Goal: Transaction & Acquisition: Book appointment/travel/reservation

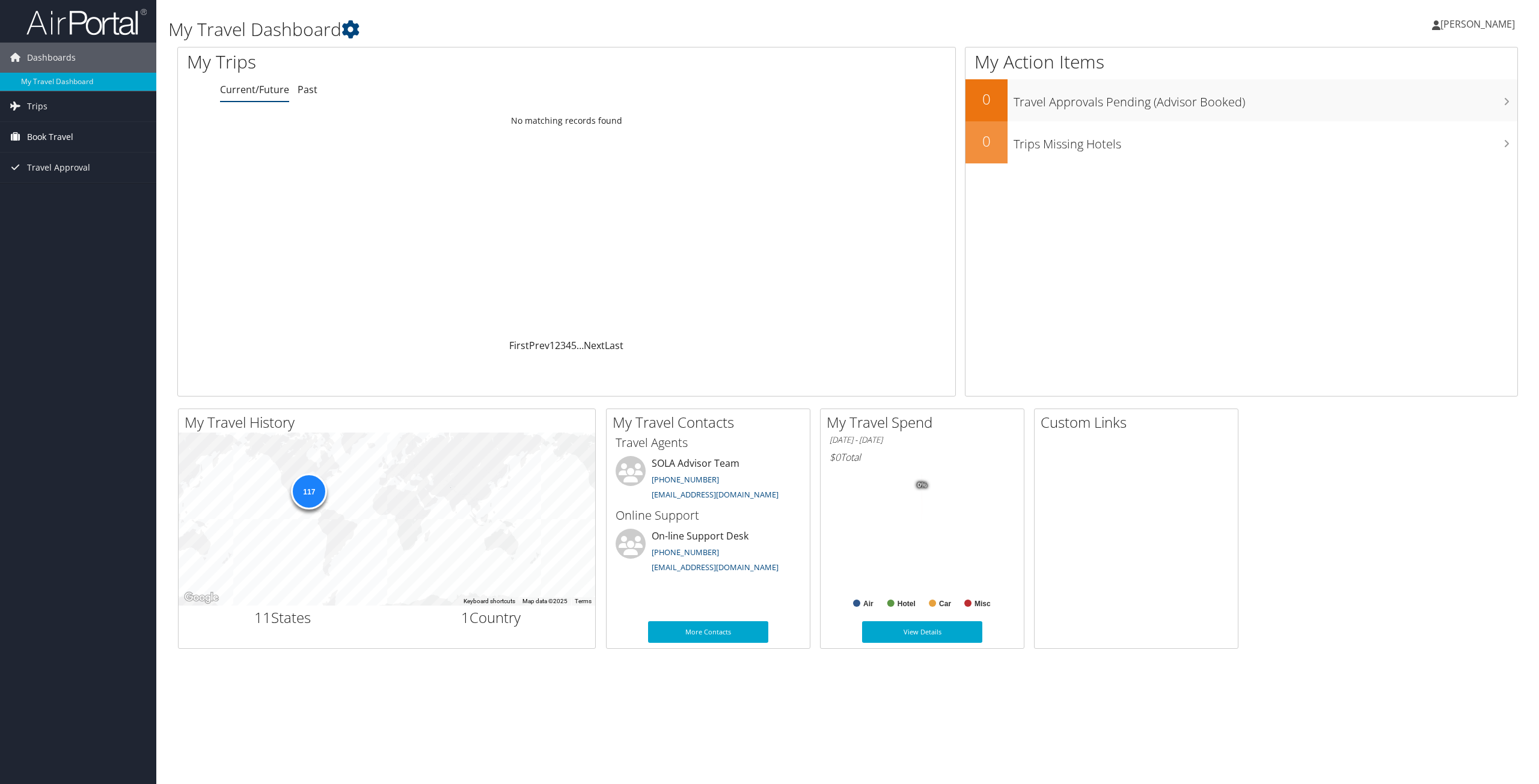
click at [41, 137] on span "Book Travel" at bounding box center [50, 137] width 46 height 30
click at [53, 180] on link "Book/Manage Online Trips" at bounding box center [78, 178] width 156 height 18
click at [75, 158] on link "Approval Request (Beta)" at bounding box center [78, 160] width 156 height 18
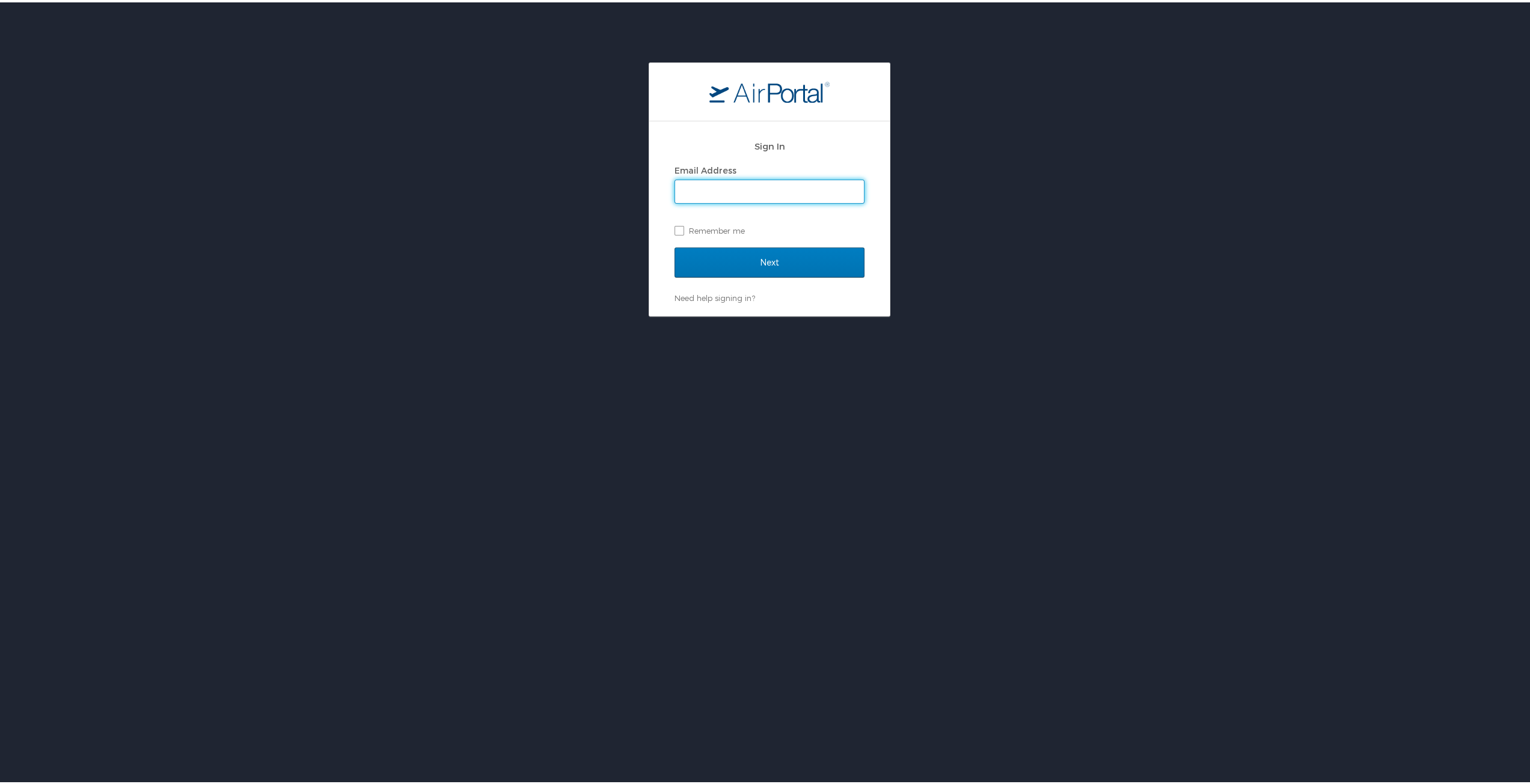
click at [694, 188] on input "Email Address" at bounding box center [769, 189] width 188 height 23
type input "[EMAIL_ADDRESS][PERSON_NAME][DOMAIN_NAME]"
click at [675, 229] on label "Remember me" at bounding box center [770, 228] width 190 height 18
click at [675, 229] on input "Remember me" at bounding box center [678, 227] width 8 height 8
checkbox input "true"
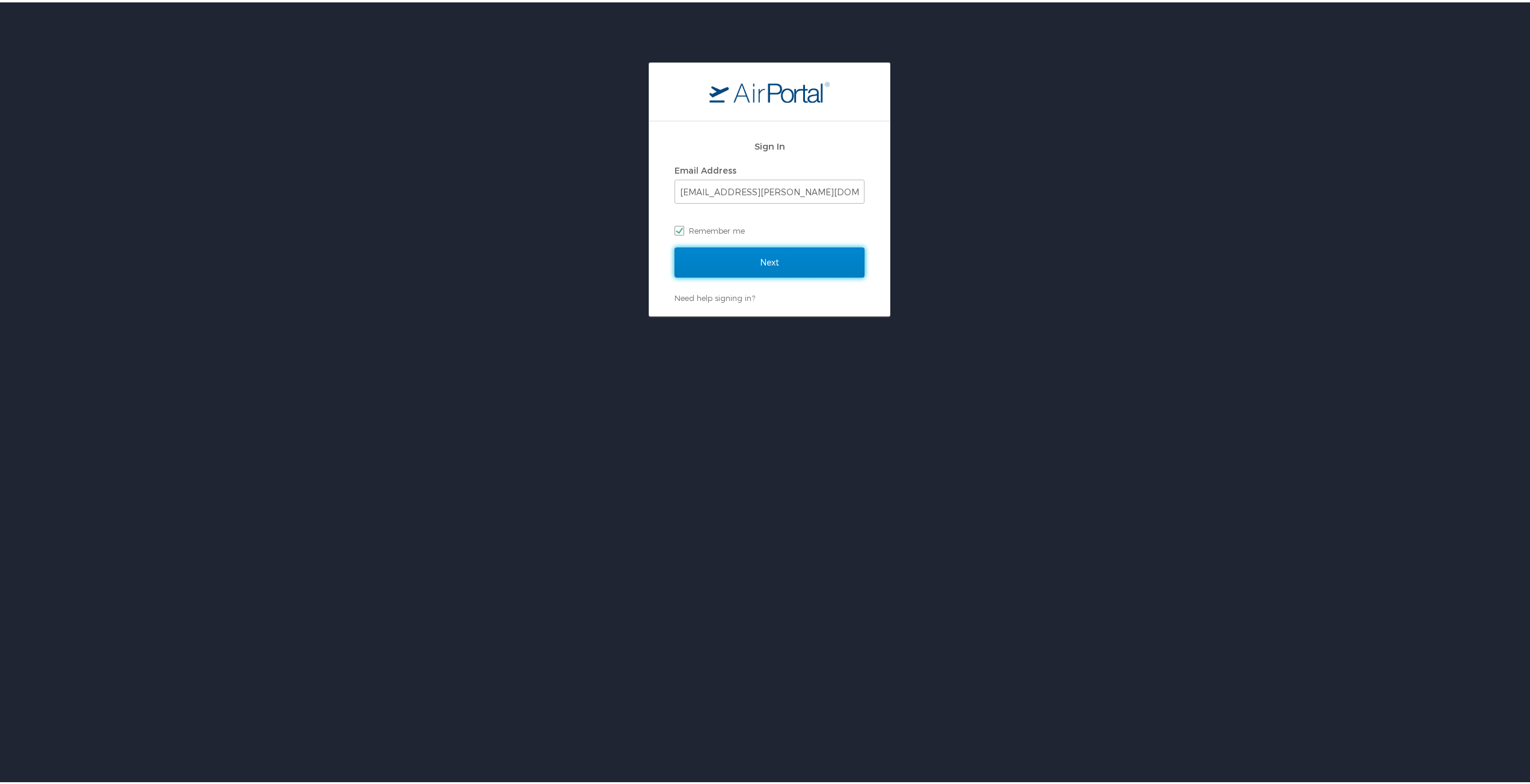
click at [703, 268] on input "Next" at bounding box center [770, 260] width 190 height 30
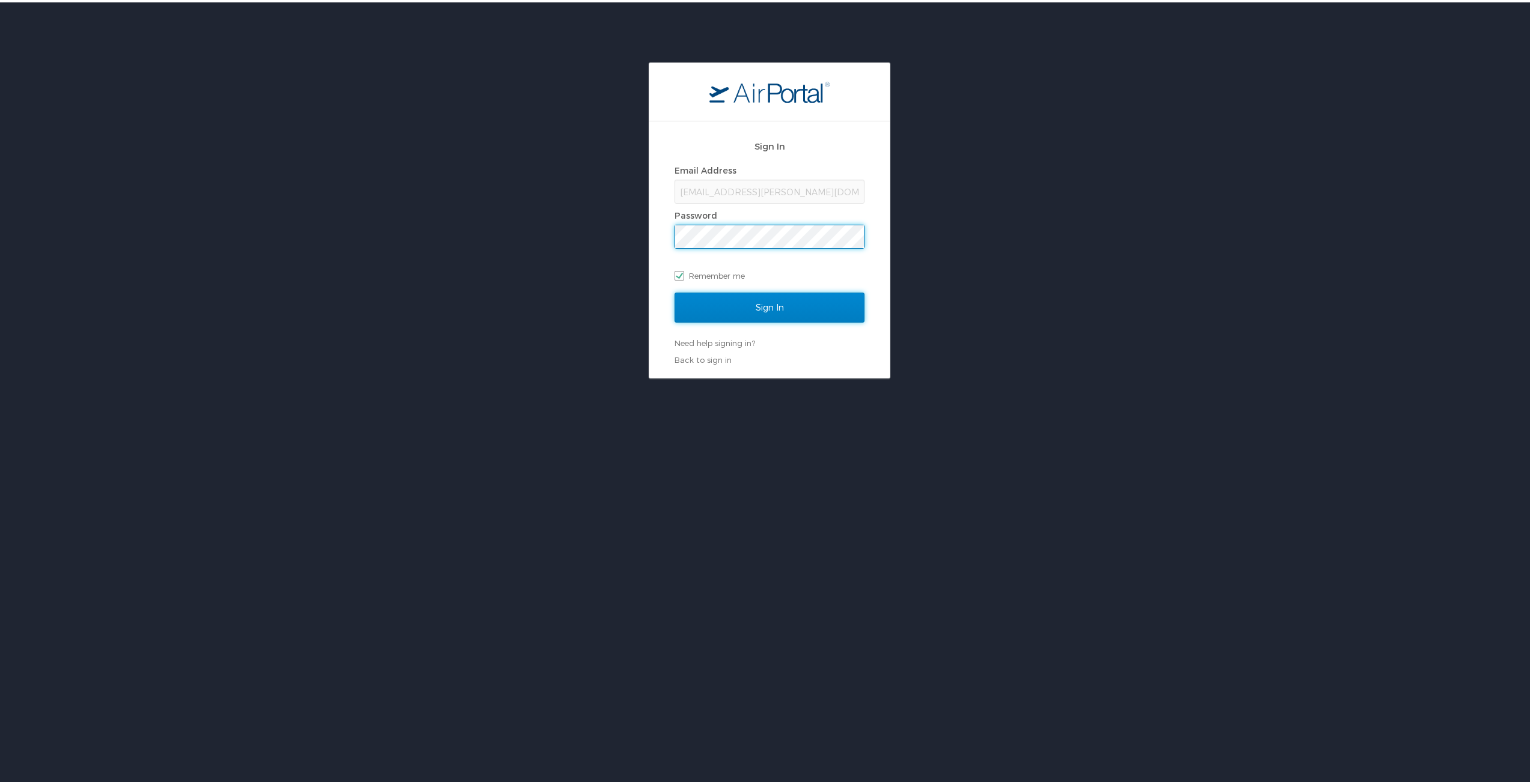
click at [715, 309] on input "Sign In" at bounding box center [770, 306] width 190 height 30
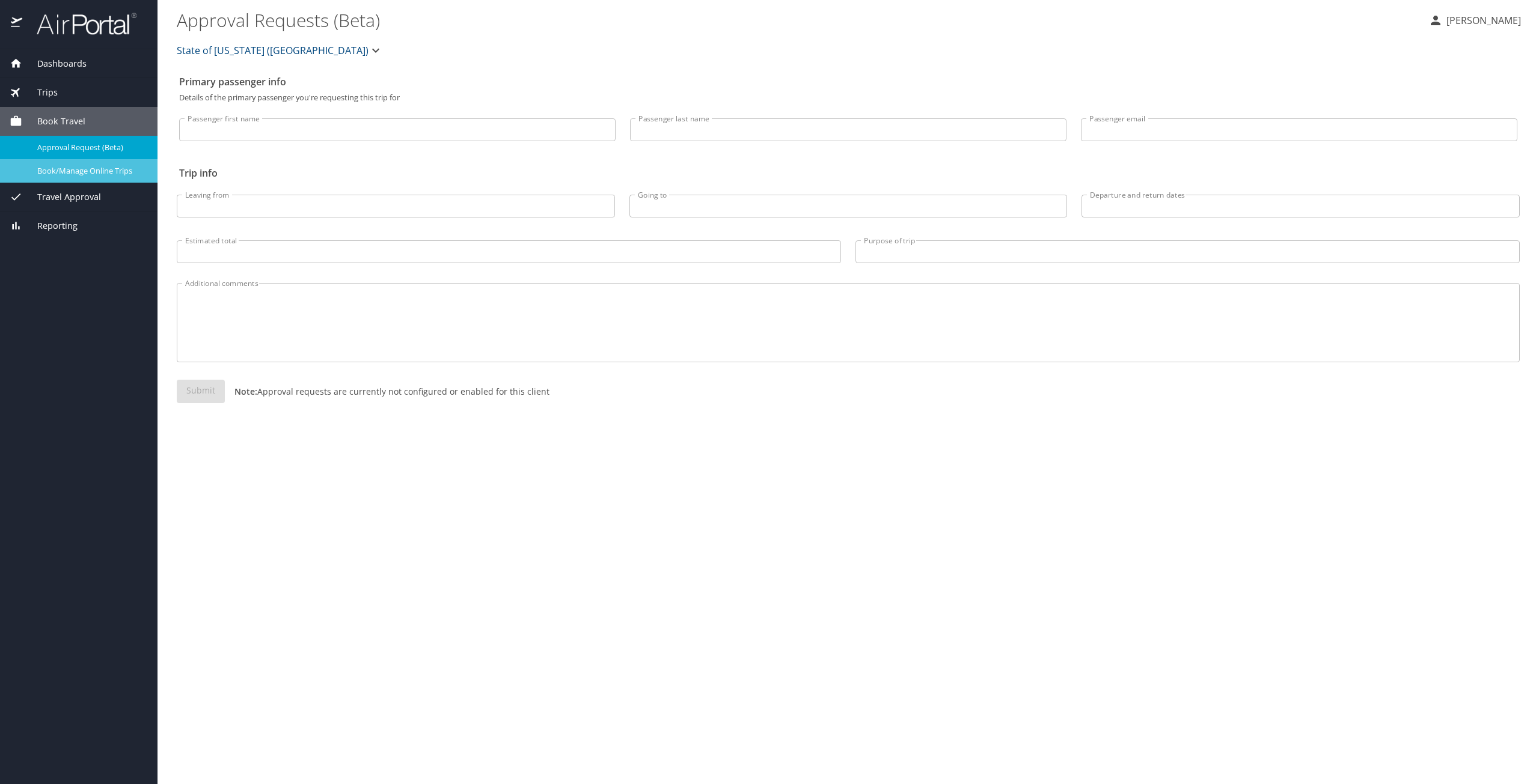
click at [89, 175] on span "Book/Manage Online Trips" at bounding box center [90, 171] width 106 height 12
